Goal: Use online tool/utility: Utilize a website feature to perform a specific function

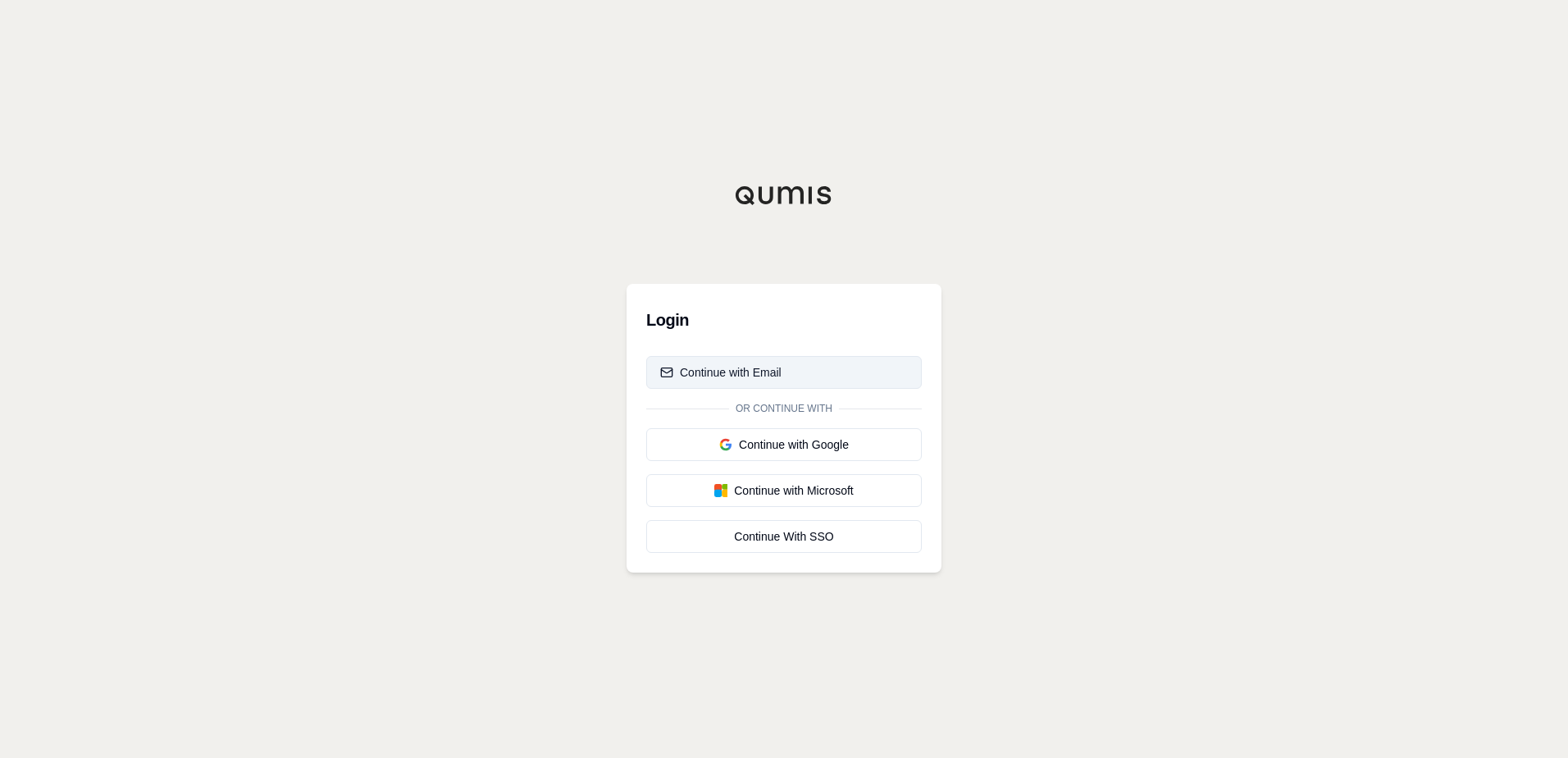
click at [738, 365] on div "Continue with Email" at bounding box center [721, 372] width 122 height 16
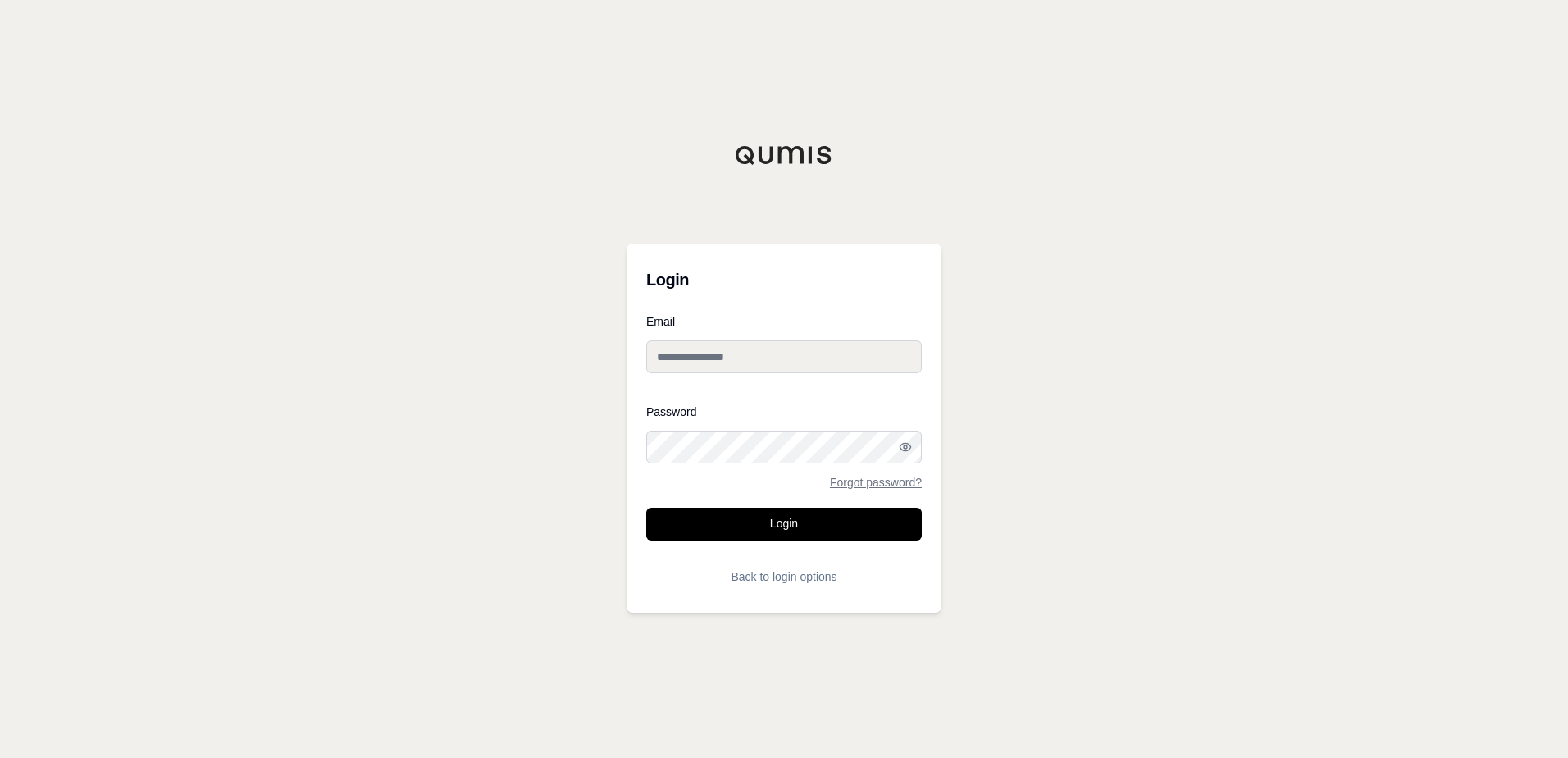
click at [758, 364] on input "Email" at bounding box center [784, 356] width 276 height 32
type input "**********"
click at [896, 483] on link "Forgot password?" at bounding box center [876, 482] width 92 height 12
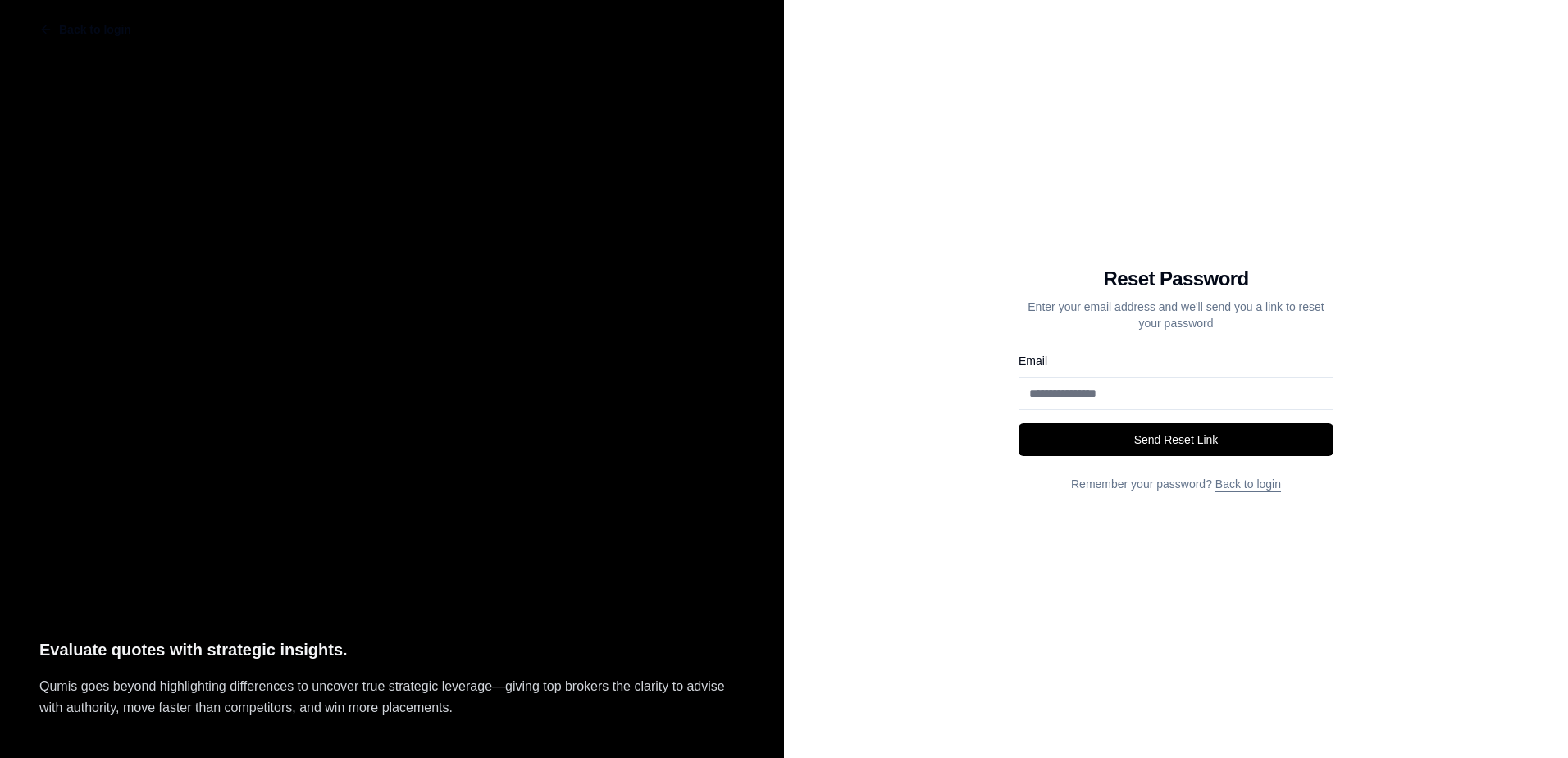
click at [1154, 398] on input "Email" at bounding box center [1176, 393] width 315 height 32
type input "**********"
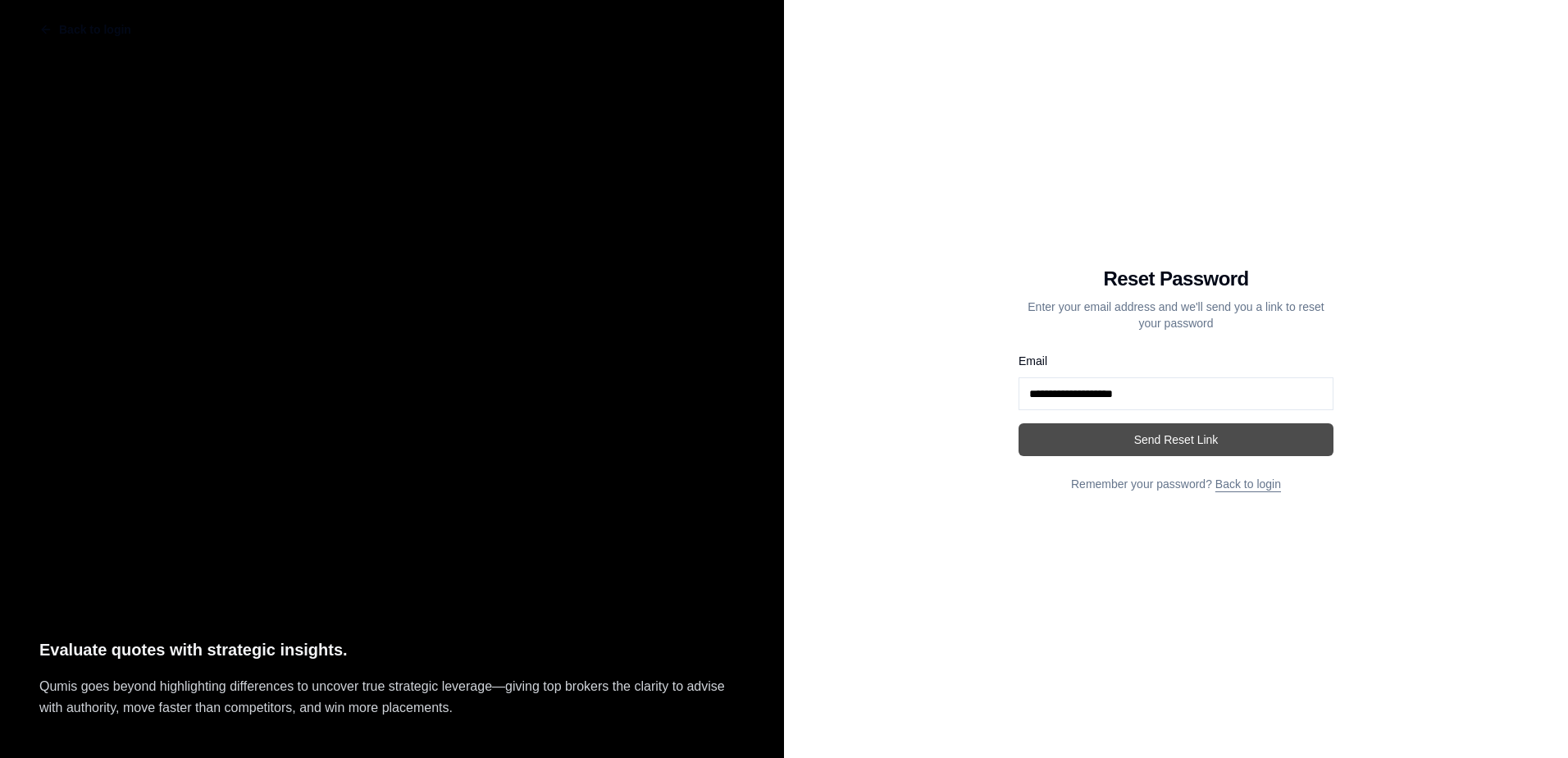
click at [1200, 440] on button "Send Reset Link" at bounding box center [1176, 439] width 315 height 32
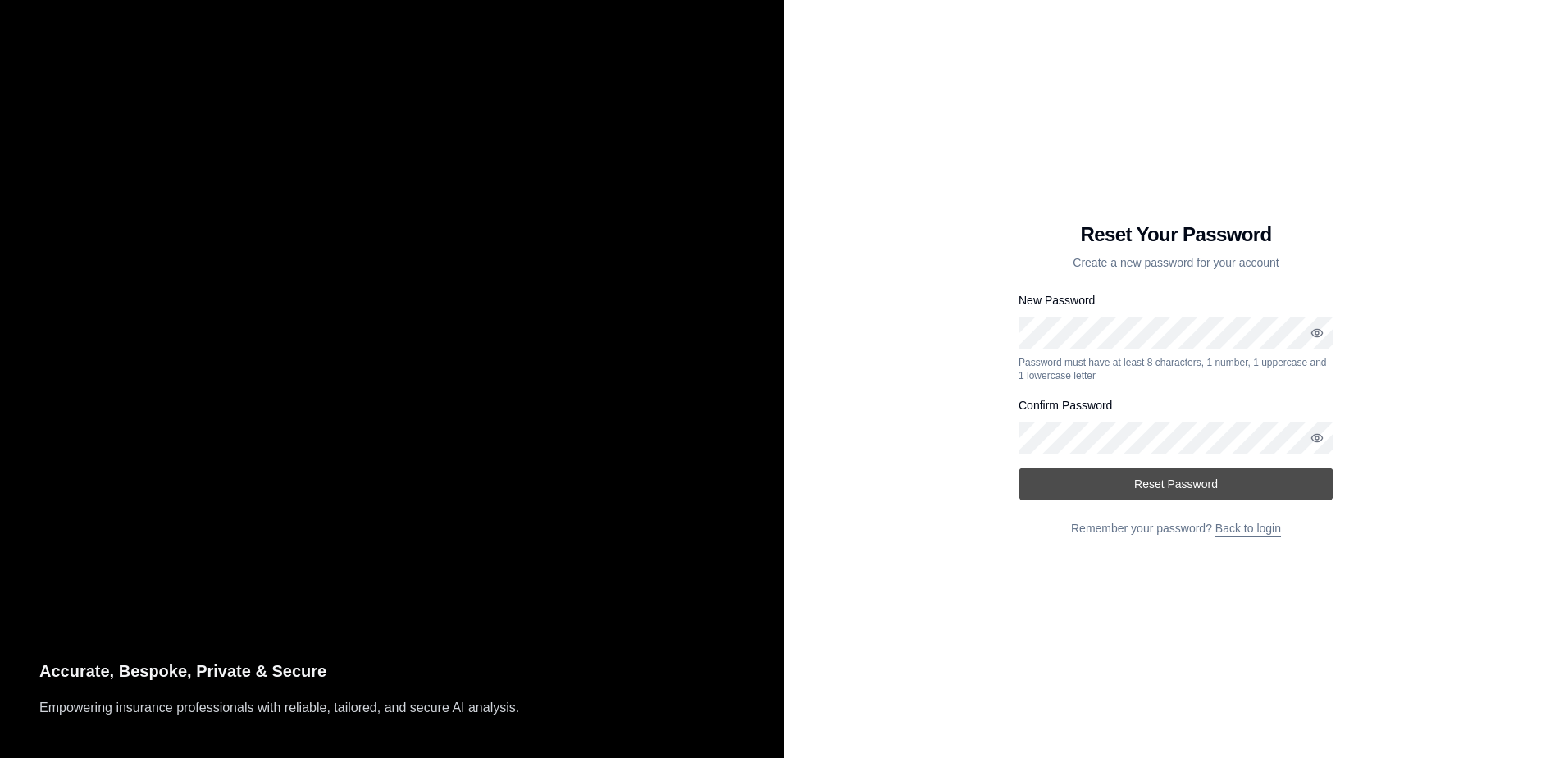
click at [1192, 488] on button "Reset Password" at bounding box center [1176, 483] width 315 height 32
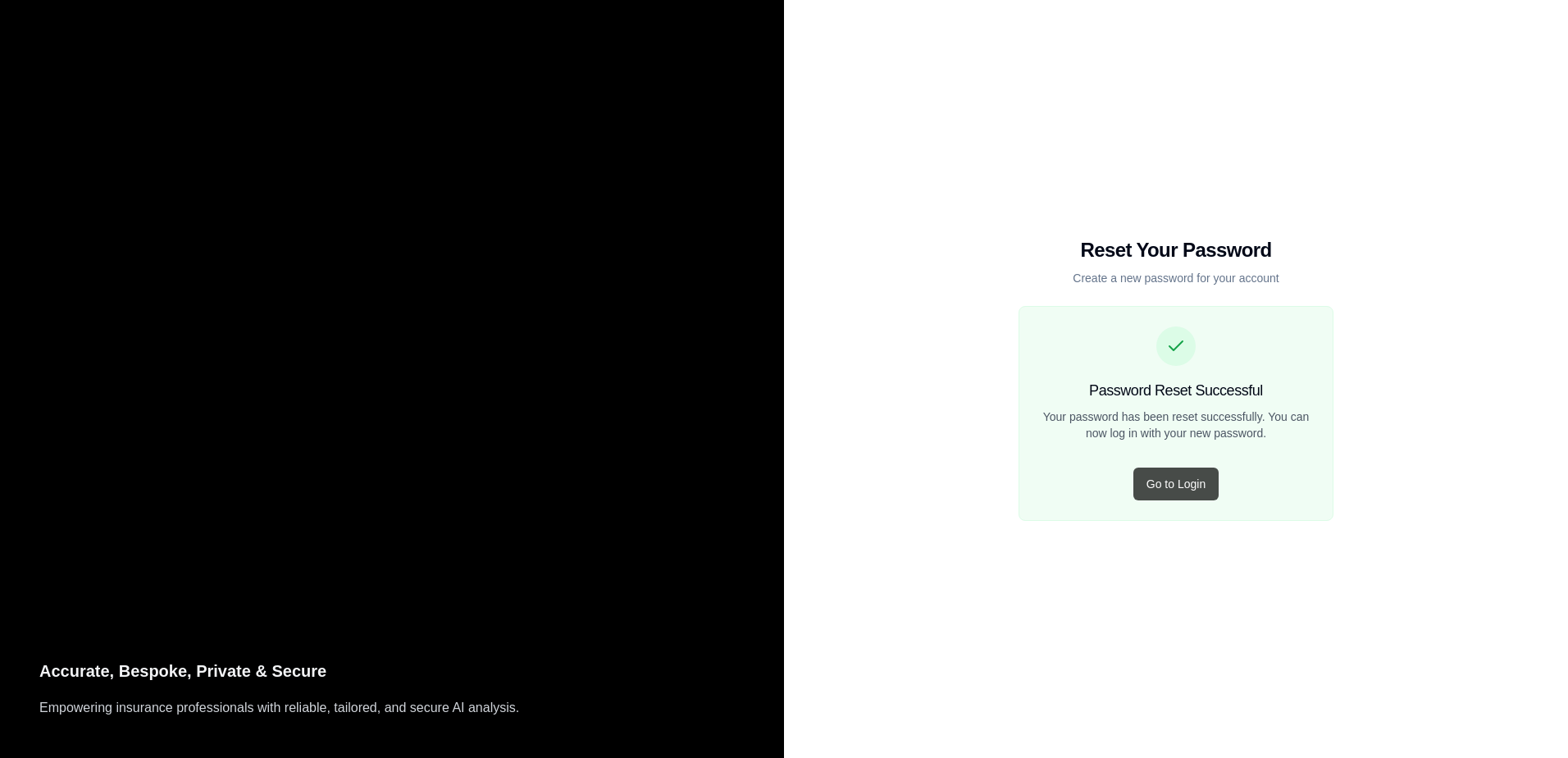
click at [1180, 486] on button "Go to Login" at bounding box center [1176, 483] width 86 height 32
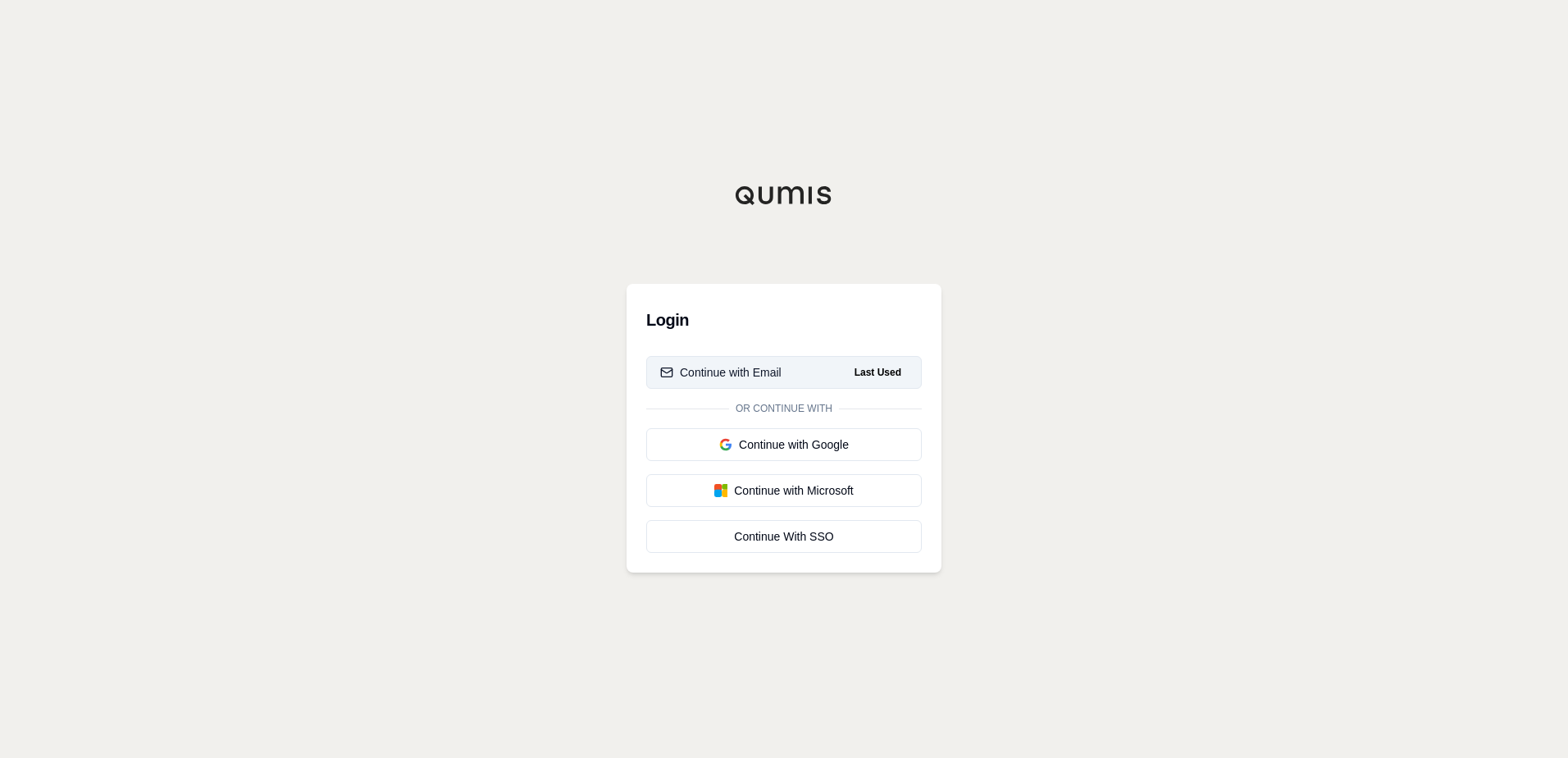
click at [731, 371] on div "Continue with Email" at bounding box center [721, 372] width 122 height 16
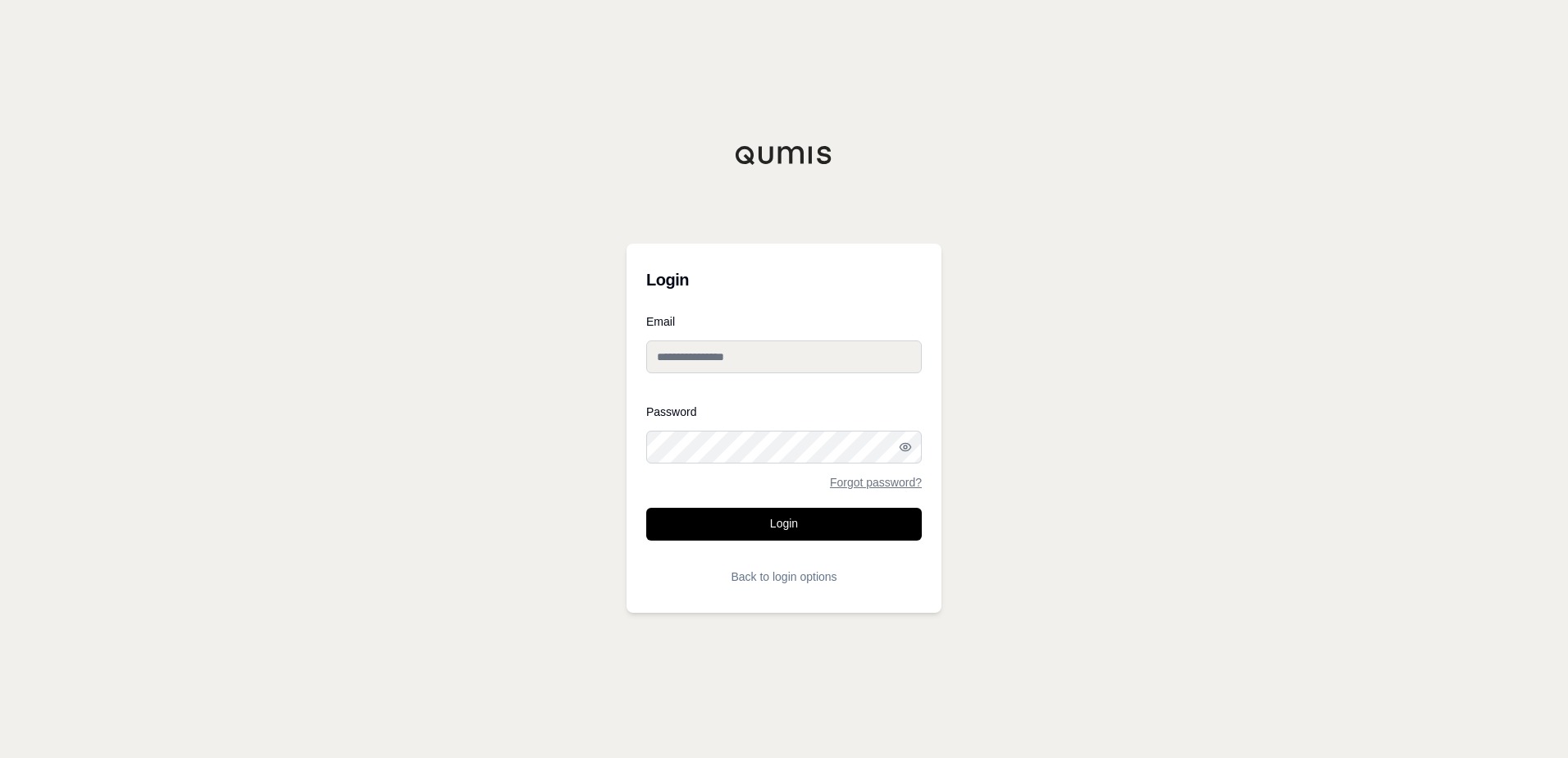
click at [772, 354] on input "Email" at bounding box center [784, 356] width 276 height 32
type input "**********"
click at [793, 513] on button "Login" at bounding box center [784, 524] width 276 height 32
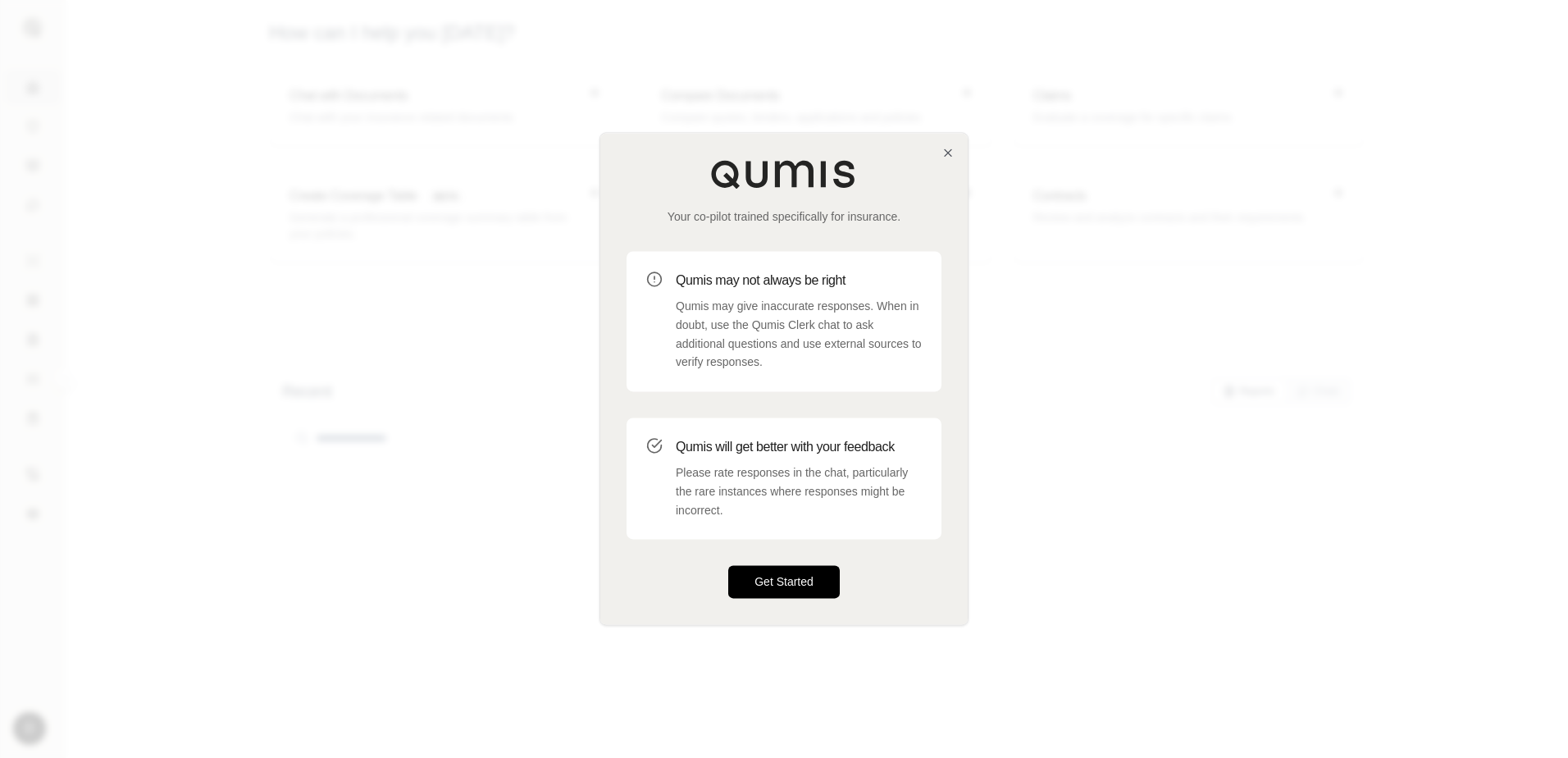
click at [793, 588] on button "Get Started" at bounding box center [784, 582] width 112 height 32
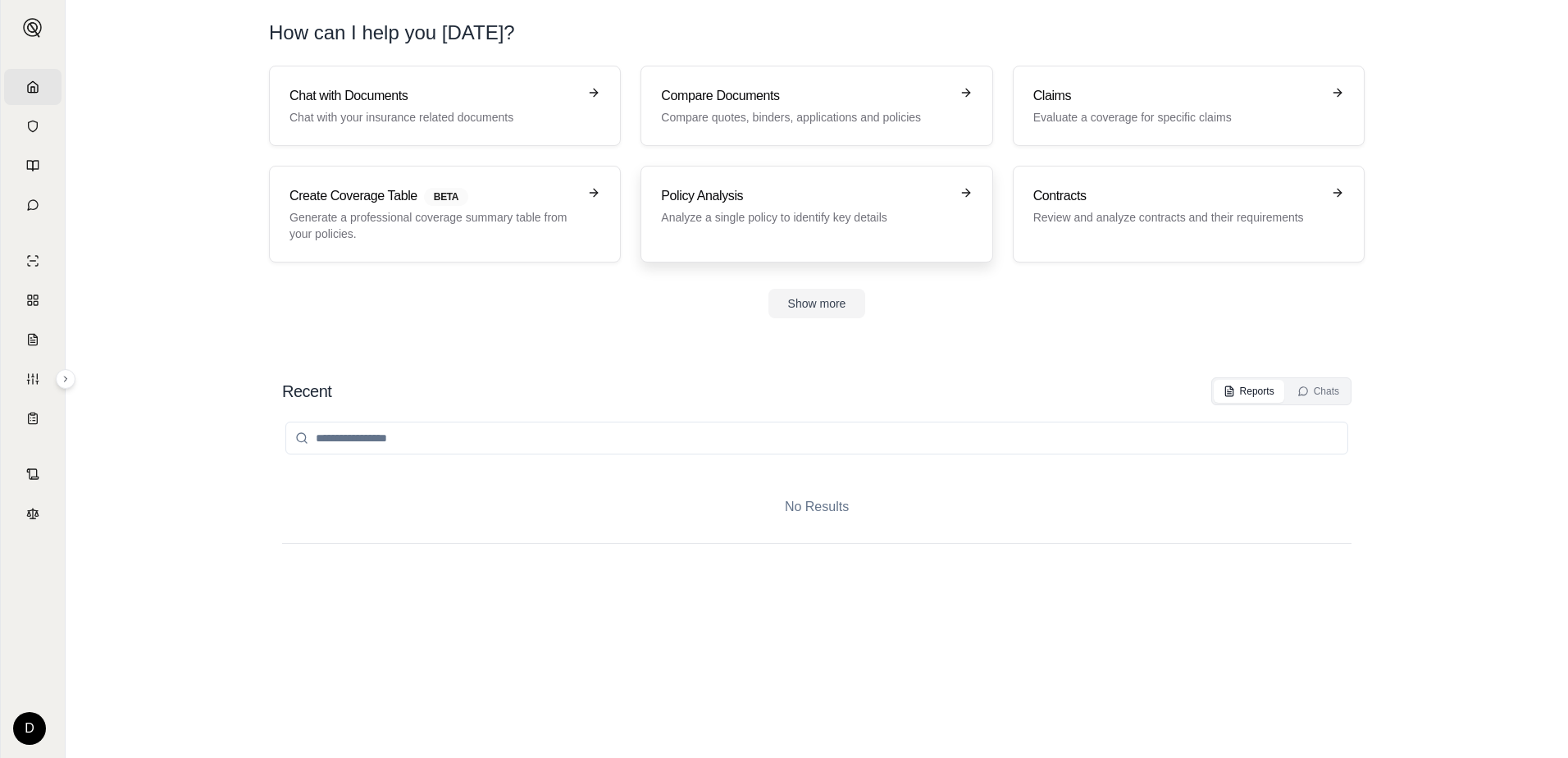
click at [739, 203] on h3 "Policy Analysis" at bounding box center [805, 196] width 288 height 20
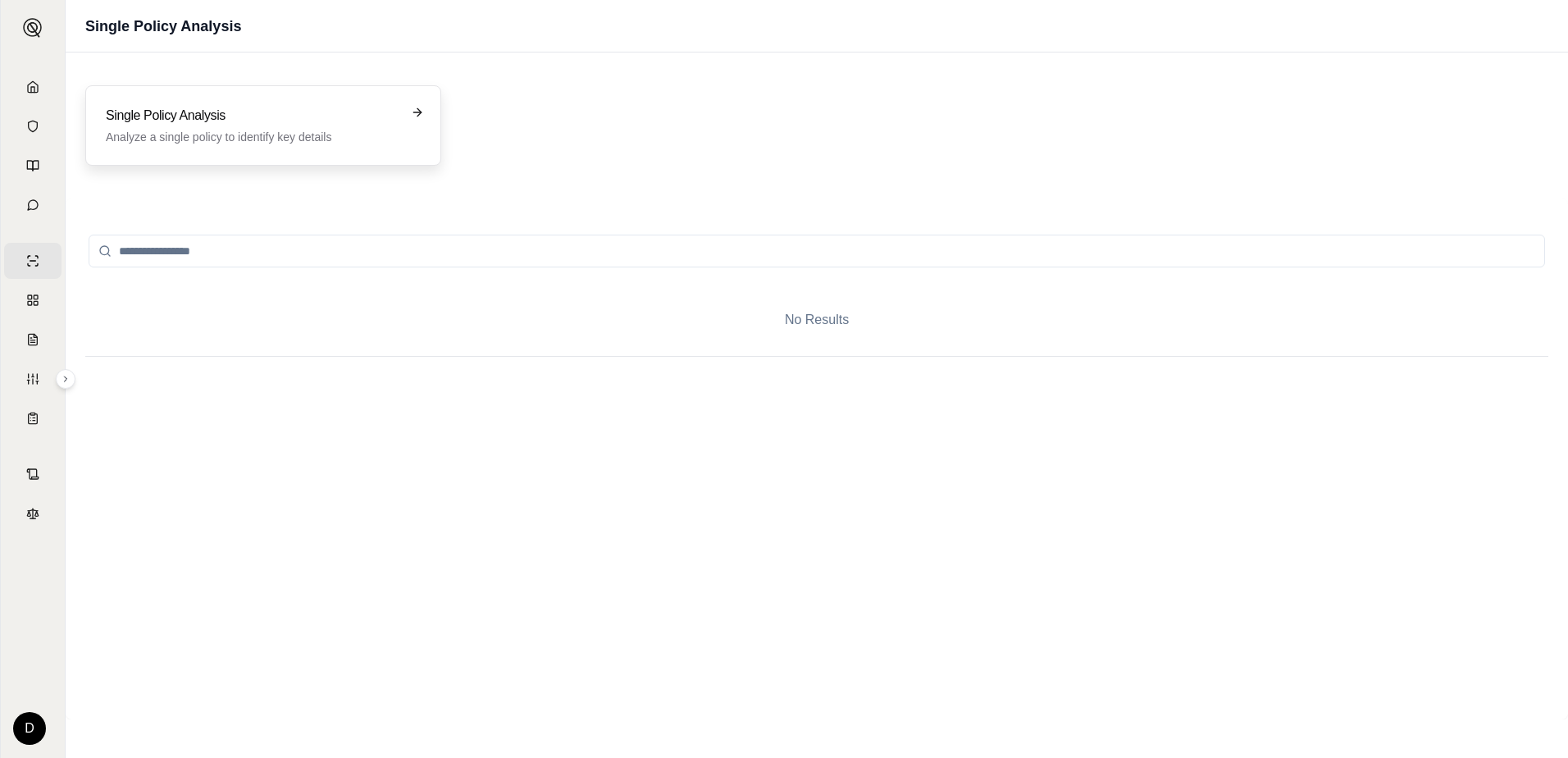
click at [421, 112] on icon at bounding box center [420, 112] width 5 height 7
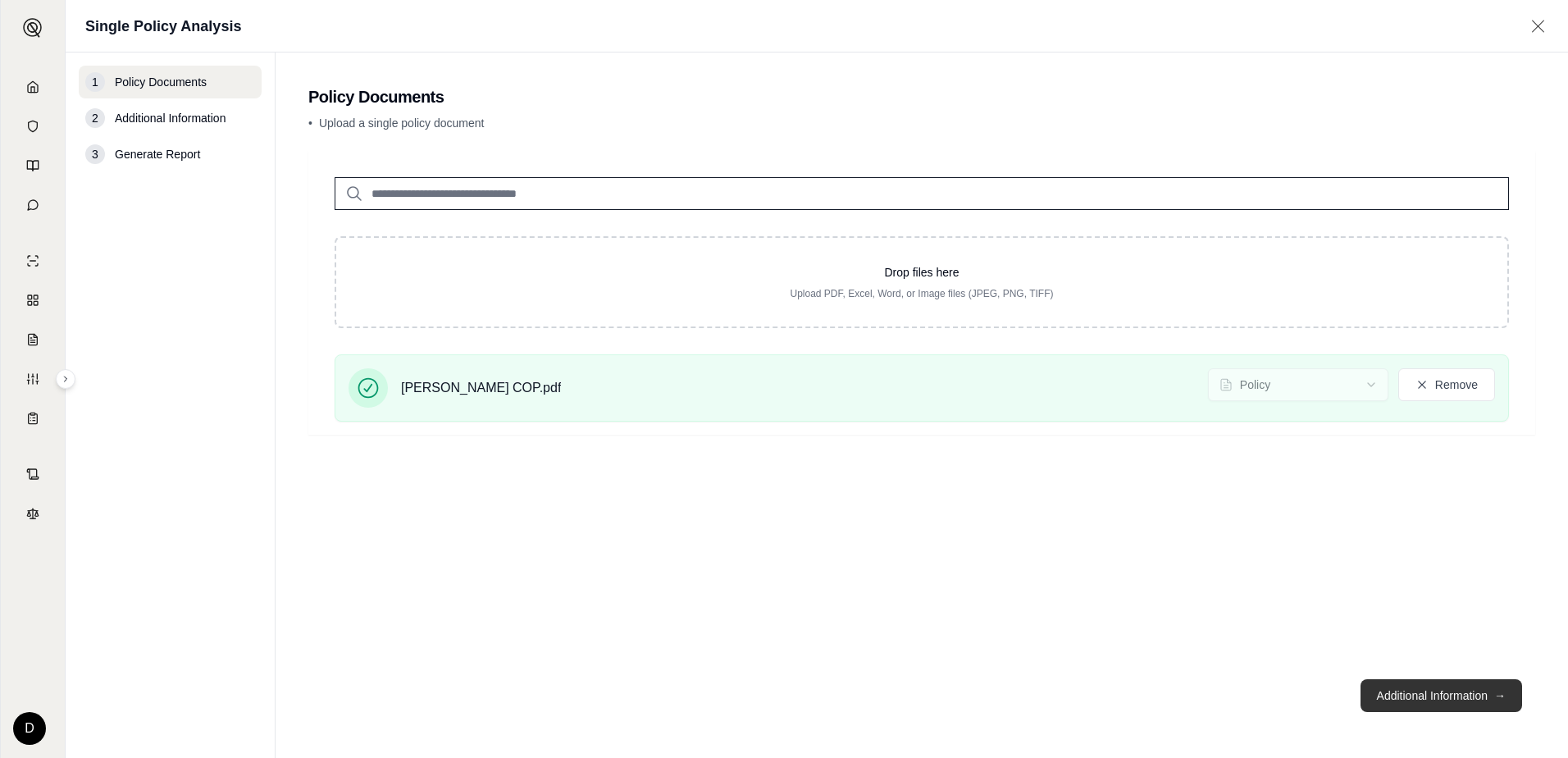
click at [1461, 698] on button "Additional Information →" at bounding box center [1441, 695] width 161 height 32
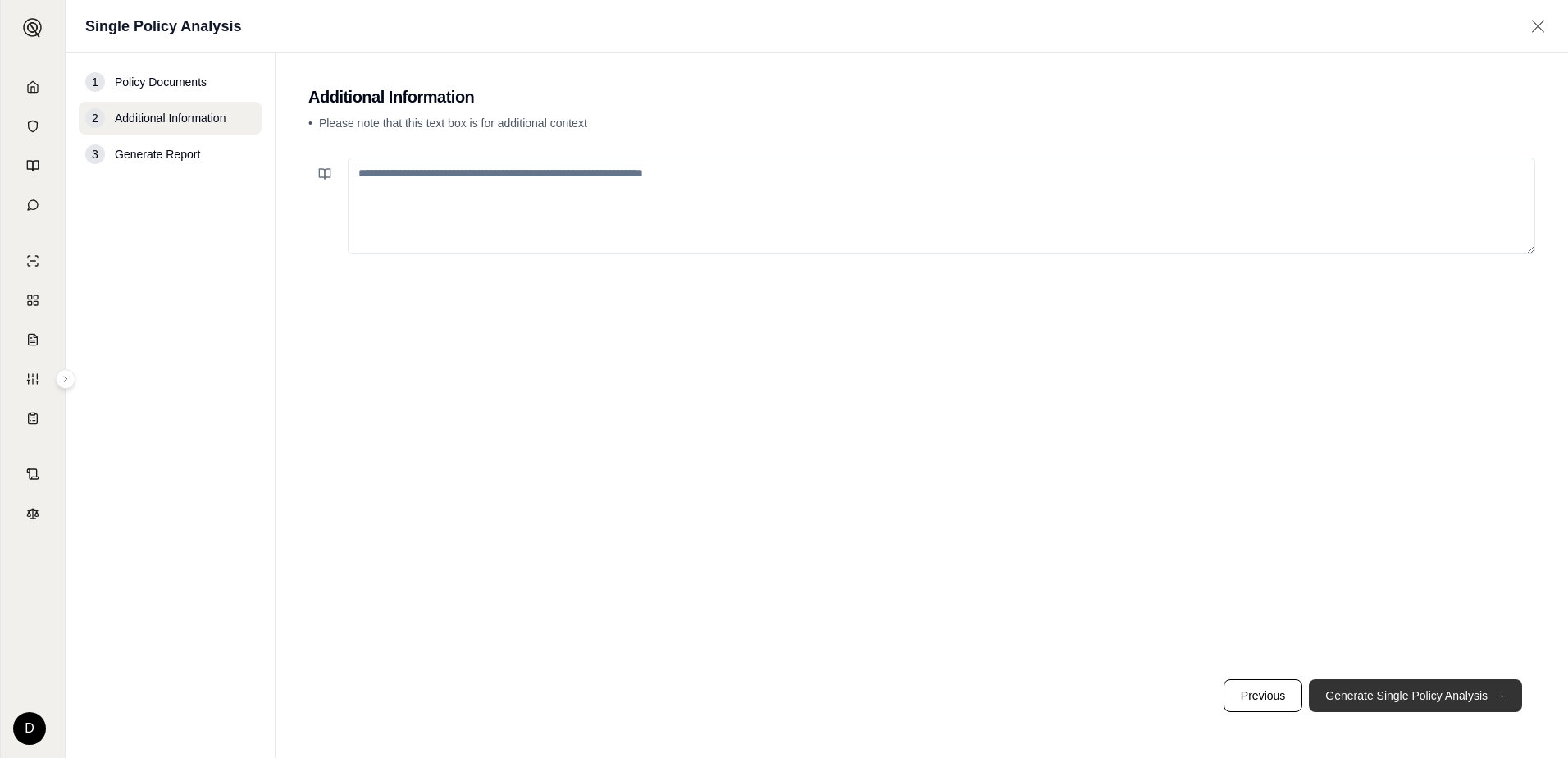
click at [1409, 692] on button "Generate Single Policy Analysis →" at bounding box center [1416, 695] width 213 height 32
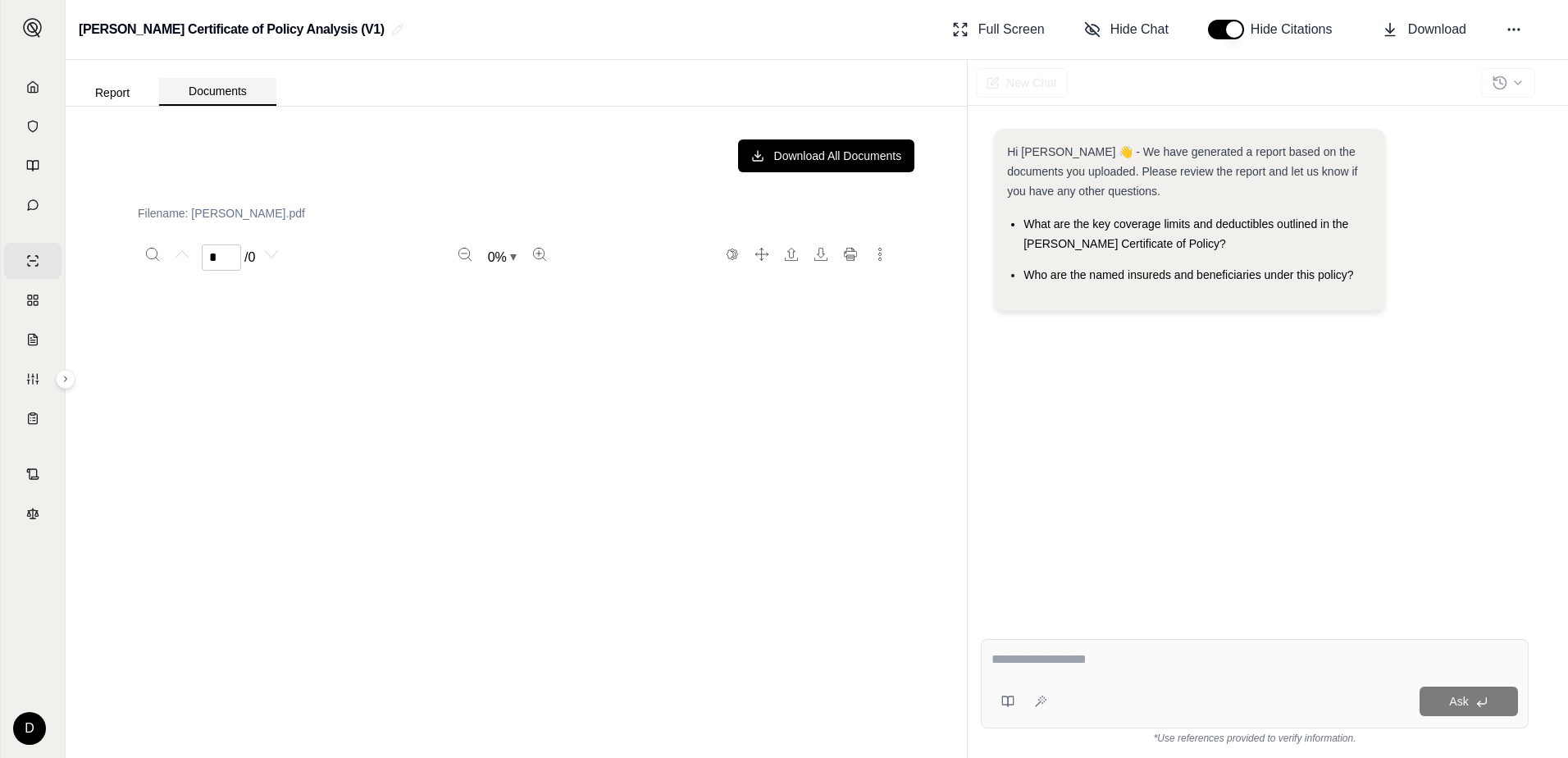
click at [230, 94] on button "Documents" at bounding box center [218, 92] width 117 height 28
click at [106, 96] on button "Report" at bounding box center [113, 92] width 94 height 26
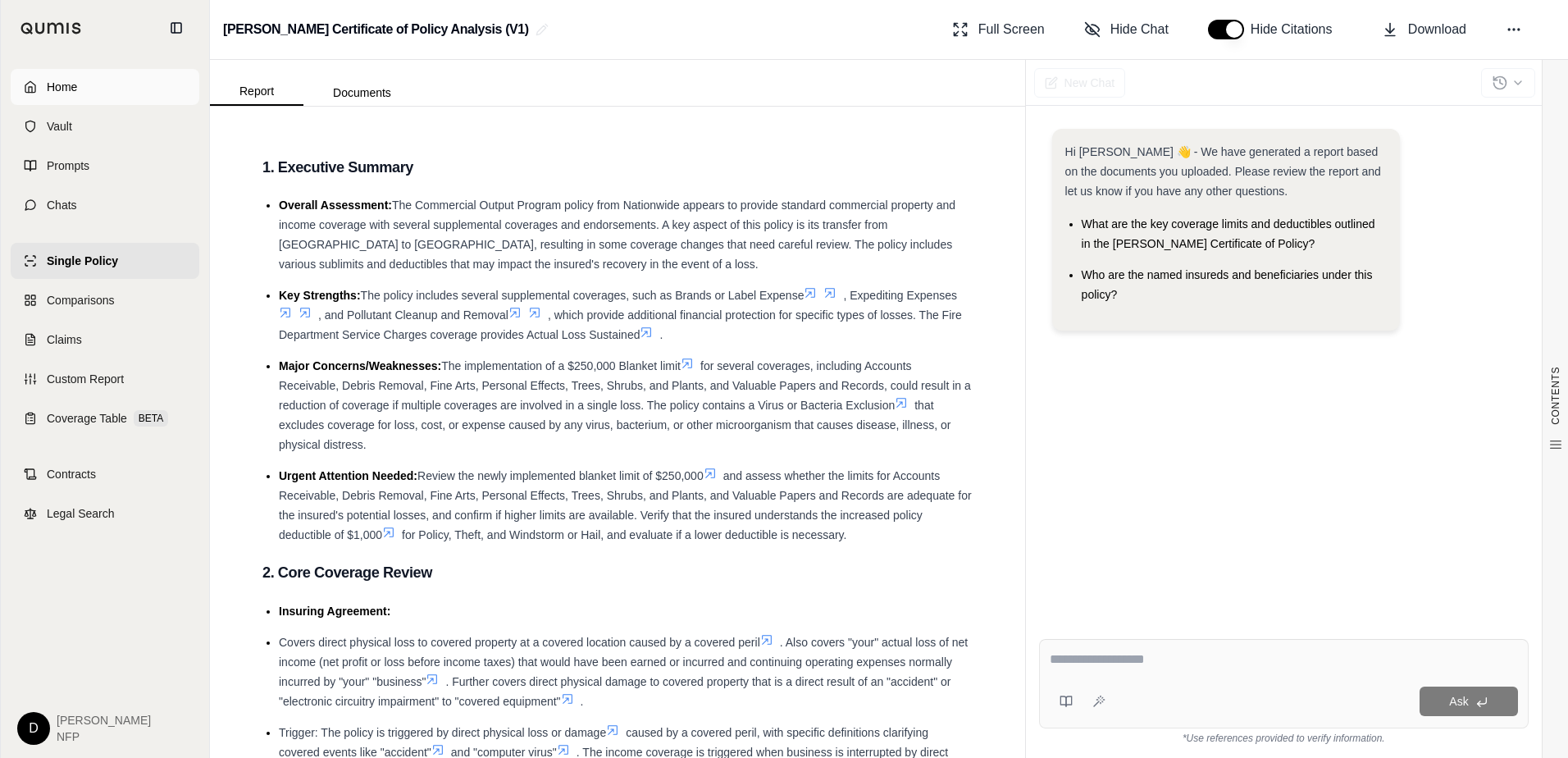
click at [73, 86] on span "Home" at bounding box center [62, 86] width 31 height 16
